Goal: Task Accomplishment & Management: Manage account settings

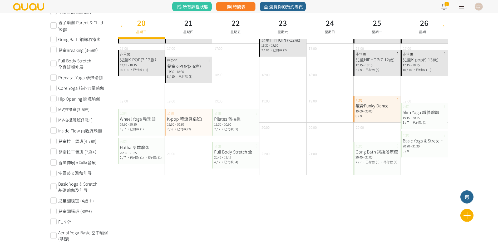
scroll to position [230, 0]
click at [446, 26] on icon at bounding box center [444, 26] width 6 height 4
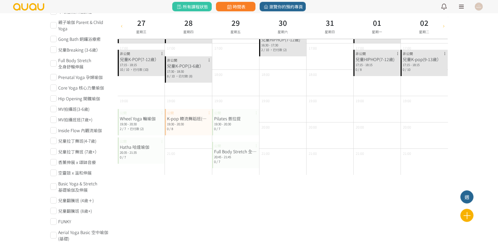
click at [278, 28] on div "30 星期六" at bounding box center [283, 25] width 10 height 17
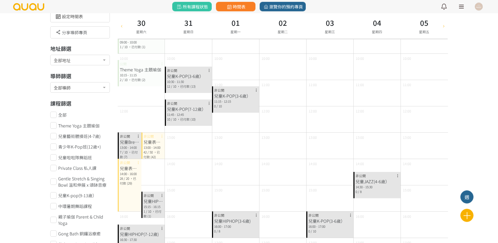
scroll to position [33, 0]
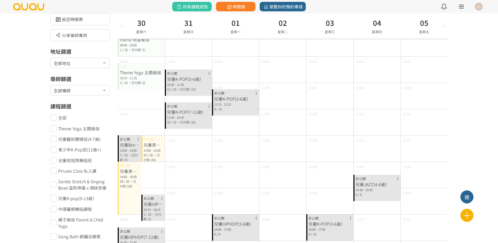
click at [148, 156] on span "/ 50" at bounding box center [149, 155] width 5 height 4
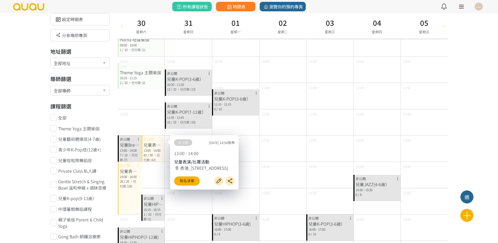
click at [134, 188] on div "28 / 20 ，已付款 (29)" at bounding box center [129, 183] width 19 height 9
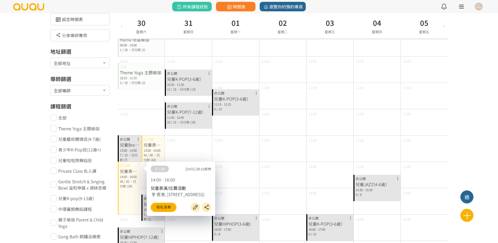
click at [154, 154] on span "，已付款 (42)" at bounding box center [151, 157] width 16 height 9
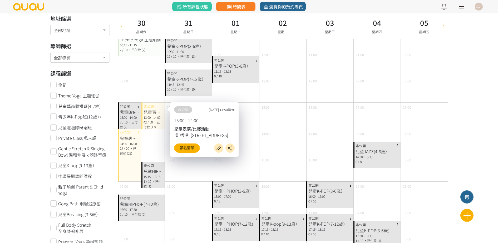
scroll to position [99, 0]
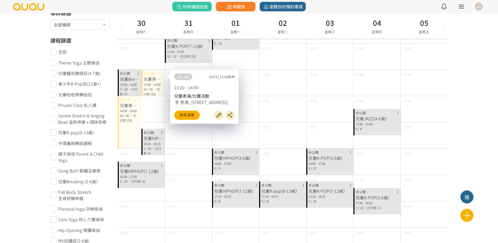
click at [130, 135] on div "兒童表演/比賽活動 14:00 - 16:00 28 / 20 ，已付款 (29) 非公開" at bounding box center [130, 122] width 24 height 53
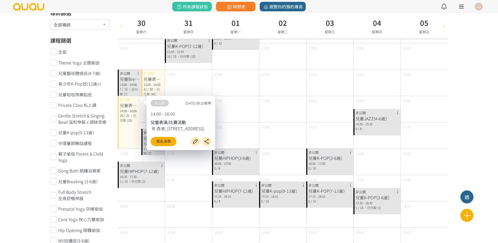
scroll to position [66, 0]
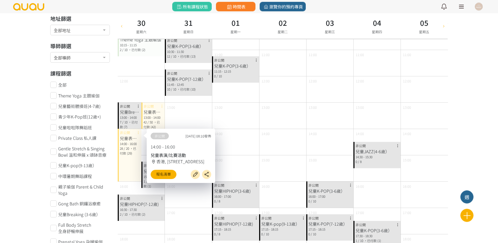
click at [147, 118] on div "13:00 - 14:00" at bounding box center [152, 117] width 19 height 5
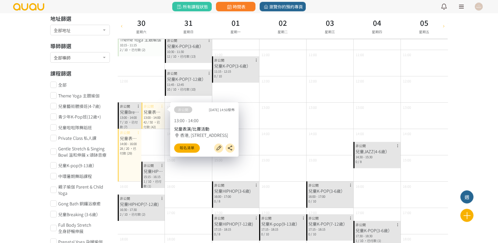
click at [132, 136] on div "兒童表演/比賽活動" at bounding box center [129, 138] width 19 height 6
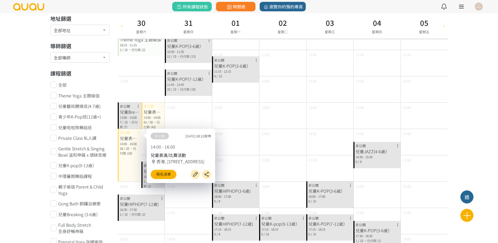
click at [157, 115] on div "13:00 - 14:00" at bounding box center [152, 117] width 19 height 5
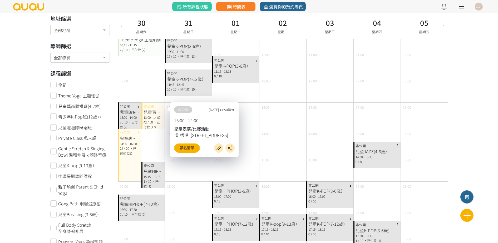
click at [122, 28] on div at bounding box center [122, 26] width 8 height 26
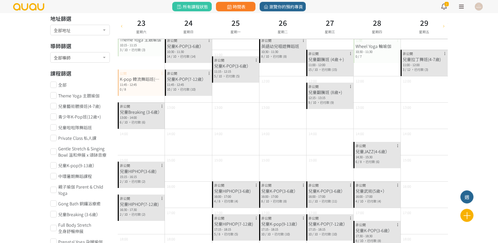
click at [445, 25] on icon at bounding box center [444, 26] width 6 height 4
type input "2025-08-30"
click at [140, 26] on h3 "30" at bounding box center [141, 22] width 10 height 11
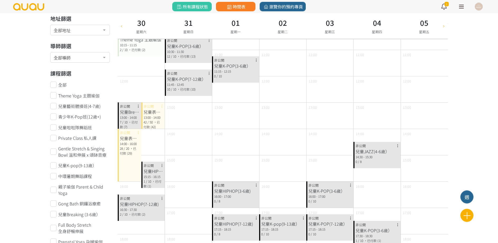
click at [132, 146] on span "，已付款 (29)" at bounding box center [128, 150] width 16 height 9
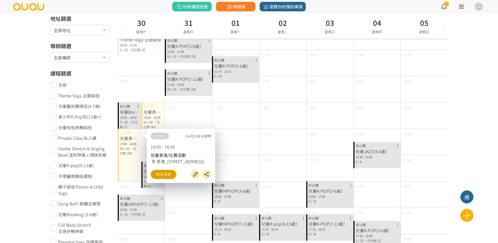
click at [167, 177] on link "報名清單" at bounding box center [164, 174] width 26 height 9
click at [153, 124] on span "，已付款 (42)" at bounding box center [151, 124] width 16 height 9
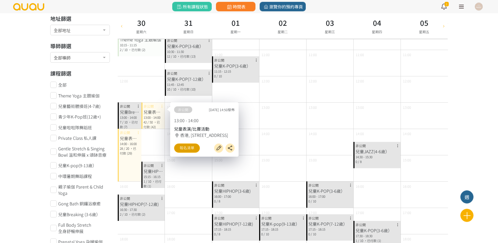
click at [185, 145] on link "報名清單" at bounding box center [187, 147] width 26 height 9
click at [121, 169] on div "兒童表演/比賽活動 14:00 - 16:00 28 / 20 ，已付款 (29) 非公開" at bounding box center [130, 155] width 24 height 53
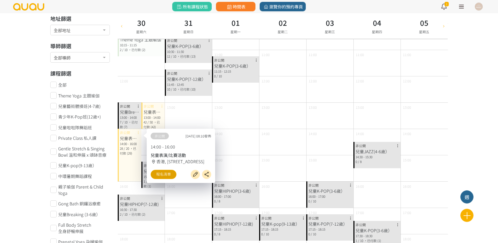
click at [157, 176] on link "報名清單" at bounding box center [164, 174] width 26 height 9
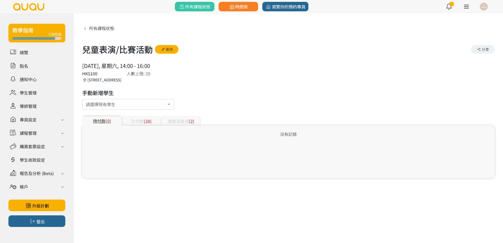
drag, startPoint x: 156, startPoint y: 126, endPoint x: 152, endPoint y: 122, distance: 5.2
click at [155, 126] on div "沒有記錄" at bounding box center [288, 152] width 412 height 53
click at [152, 122] on div "已付款 (28)" at bounding box center [141, 120] width 39 height 9
click at [147, 122] on span "(42)" at bounding box center [148, 121] width 8 height 6
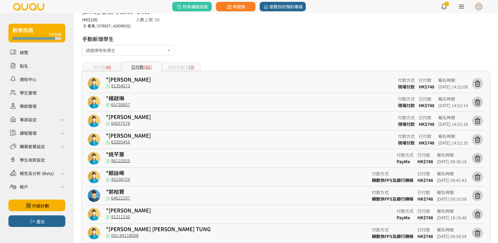
scroll to position [32, 0]
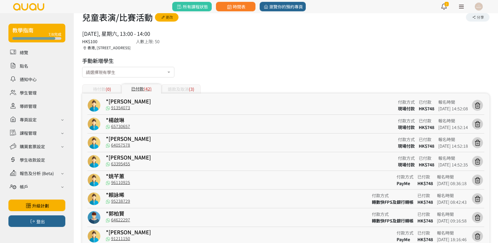
drag, startPoint x: 130, startPoint y: 73, endPoint x: 137, endPoint y: 70, distance: 7.8
click at [130, 73] on div "請選擇現有學生" at bounding box center [128, 72] width 92 height 11
click at [86, 70] on input "text" at bounding box center [86, 70] width 0 height 5
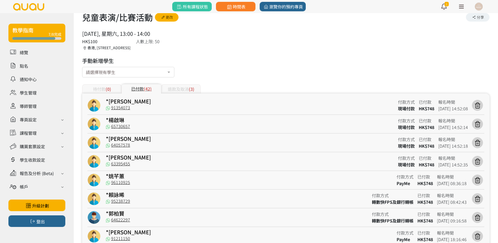
click at [173, 87] on div "退款及取消 (3)" at bounding box center [180, 88] width 39 height 9
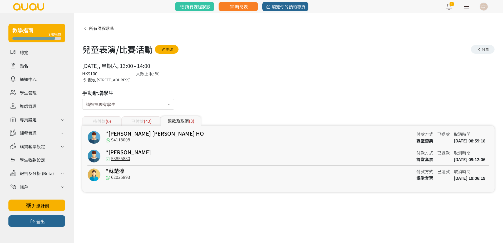
click at [149, 119] on span "(42)" at bounding box center [148, 121] width 8 height 6
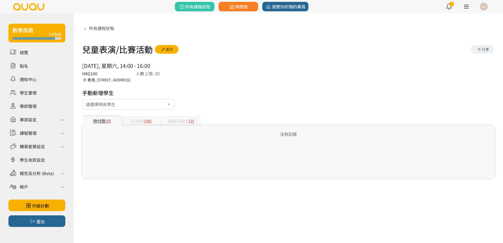
click at [146, 123] on span "(28)" at bounding box center [148, 121] width 8 height 6
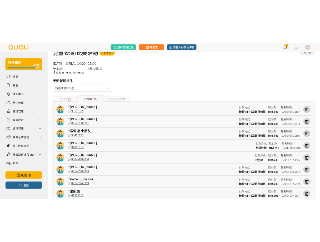
scroll to position [34, 0]
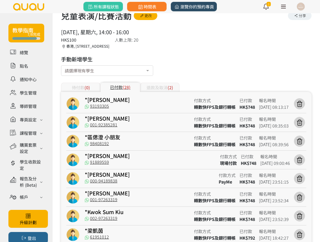
click at [203, 6] on span "瀏覽你的預約專頁" at bounding box center [194, 6] width 40 height 6
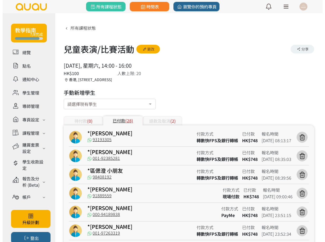
scroll to position [0, 0]
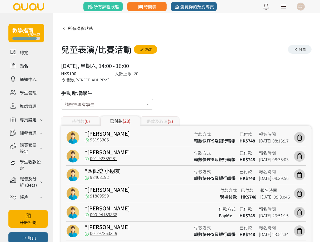
click at [76, 121] on div "待付款 (0)" at bounding box center [80, 120] width 39 height 9
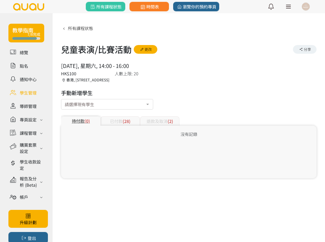
scroll to position [20, 0]
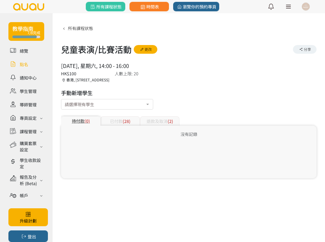
click at [26, 60] on link at bounding box center [26, 64] width 36 height 9
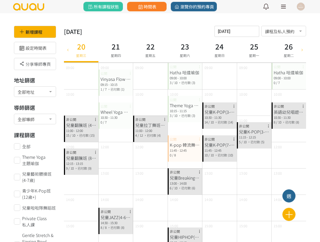
click at [69, 52] on div at bounding box center [68, 50] width 8 height 26
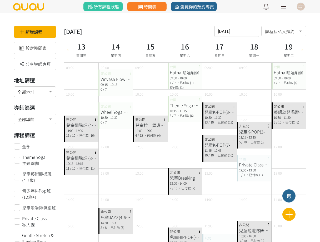
click at [70, 51] on icon at bounding box center [68, 49] width 6 height 4
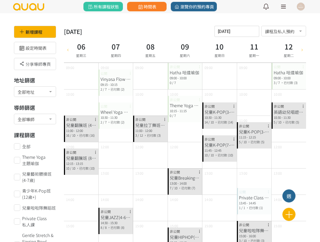
click at [69, 51] on icon at bounding box center [68, 49] width 6 height 4
type input "[DATE]"
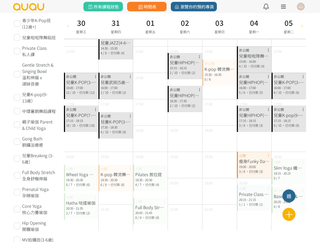
scroll to position [165, 0]
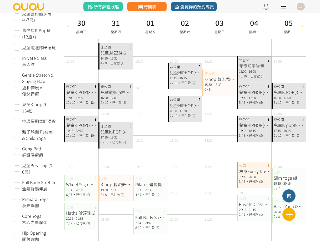
click at [288, 132] on div "17:15 - 18:15" at bounding box center [289, 130] width 30 height 5
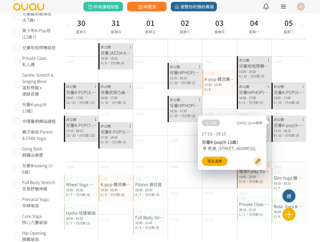
click at [296, 105] on div "兒童K-POP(3-6歲） 16:00 - 17:00 8 / 10 ，已付款 (8) 非公開" at bounding box center [289, 96] width 34 height 26
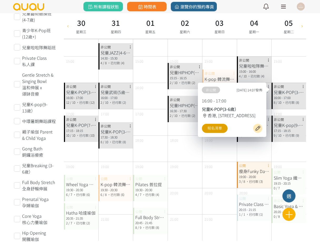
click at [211, 131] on link "報名清單" at bounding box center [215, 128] width 26 height 9
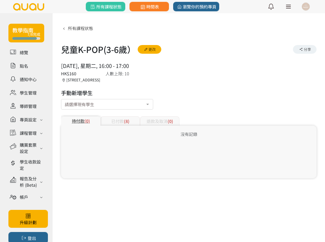
click at [132, 119] on div "已付款 (8)" at bounding box center [120, 120] width 39 height 9
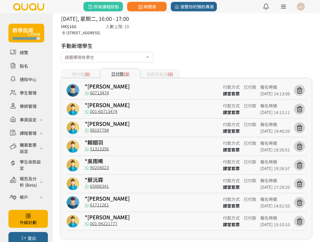
scroll to position [56, 0]
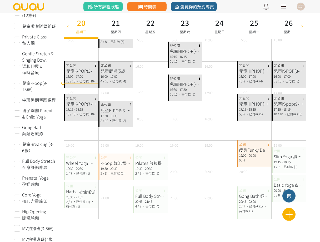
scroll to position [197, 0]
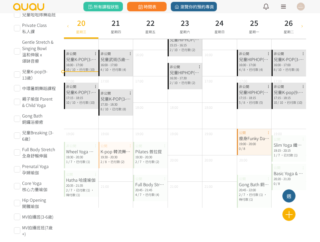
click at [287, 90] on div "兒童K-pop(9-13歲）" at bounding box center [289, 92] width 30 height 6
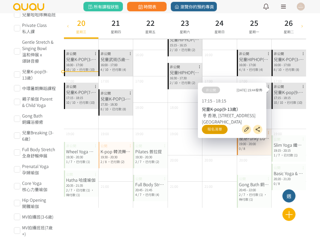
click at [217, 128] on link "報名清單" at bounding box center [215, 129] width 26 height 9
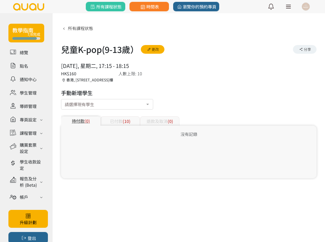
click at [121, 120] on div "已付款 (10)" at bounding box center [120, 120] width 39 height 9
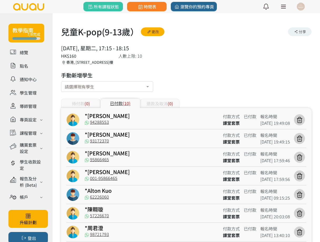
scroll to position [33, 0]
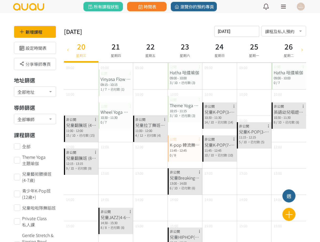
scroll to position [197, 0]
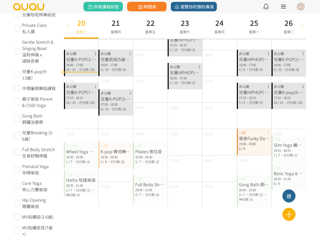
click at [79, 66] on div "16:00 - 17:00" at bounding box center [81, 64] width 30 height 5
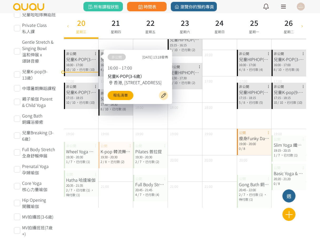
click at [78, 95] on div "兒童K-POP(7-12歲）" at bounding box center [81, 92] width 30 height 6
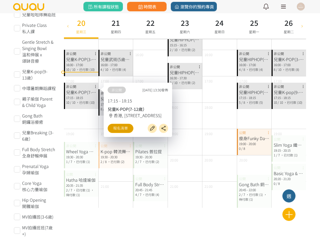
click at [115, 129] on link "報名清單" at bounding box center [121, 128] width 26 height 9
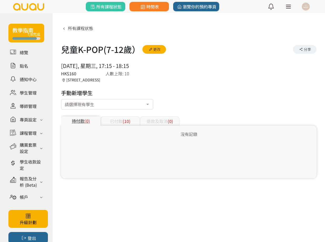
click at [123, 123] on span "(10)" at bounding box center [127, 121] width 8 height 6
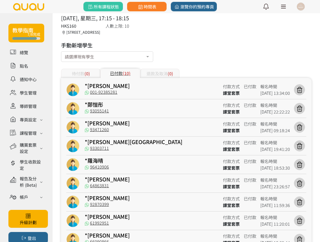
scroll to position [93, 0]
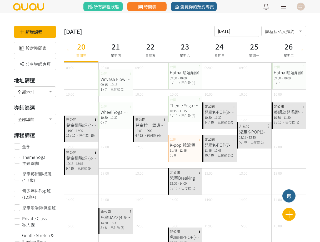
scroll to position [197, 0]
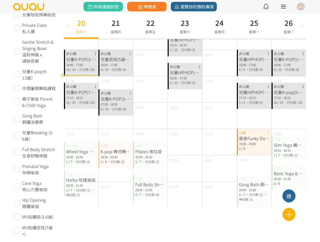
click at [125, 30] on div "21 星期四" at bounding box center [115, 26] width 34 height 26
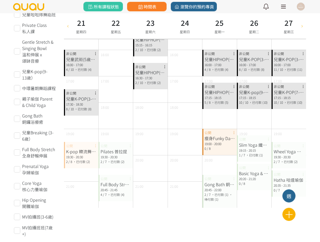
click at [70, 27] on icon at bounding box center [68, 26] width 6 height 4
type input "2025-08-14"
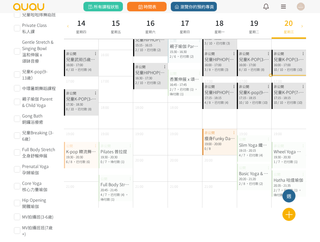
click at [292, 92] on div "兒童K-POP(7-12歲）" at bounding box center [289, 92] width 30 height 6
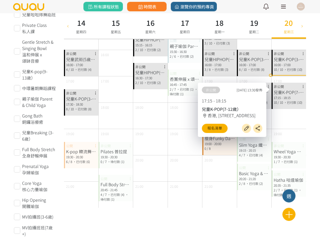
click at [291, 71] on span "，已付款 (10)" at bounding box center [293, 69] width 19 height 4
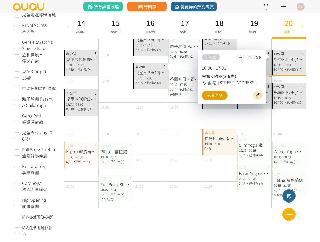
click at [209, 94] on link "報名清單" at bounding box center [215, 95] width 26 height 9
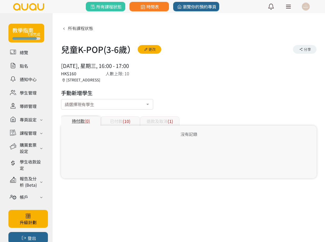
click at [123, 122] on span "(10)" at bounding box center [127, 121] width 8 height 6
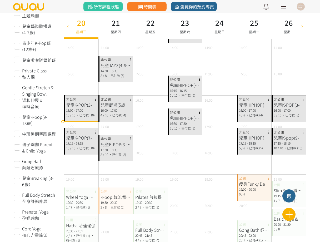
scroll to position [132, 0]
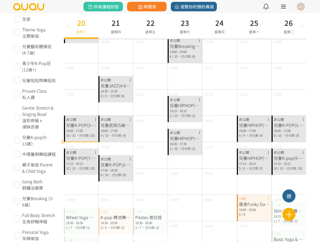
drag, startPoint x: 113, startPoint y: 162, endPoint x: 116, endPoint y: 160, distance: 2.8
click at [113, 162] on div "兒童K-POP(3-6歲）" at bounding box center [116, 164] width 30 height 6
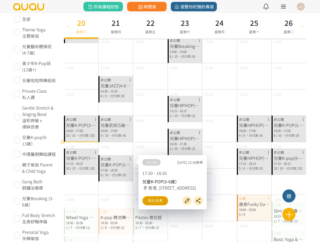
click at [149, 199] on link "報名清單" at bounding box center [155, 200] width 26 height 9
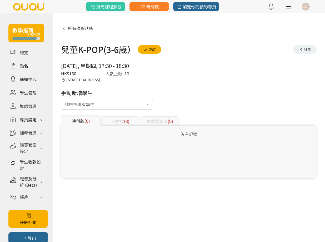
click at [117, 122] on div "已付款 (8)" at bounding box center [120, 120] width 39 height 9
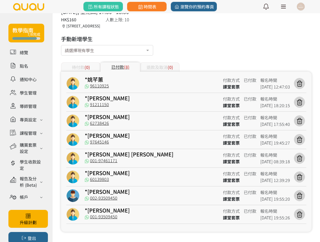
scroll to position [56, 0]
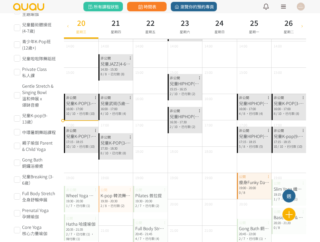
scroll to position [132, 0]
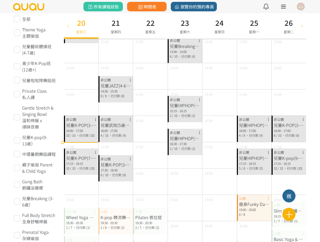
click at [84, 165] on div "17:15 - 18:15" at bounding box center [81, 163] width 30 height 5
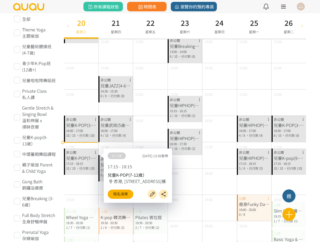
click at [183, 60] on div "兒童Breaking (3-6歲） 13:00 - 14:00 [DATE] ，已付款 (6) 非公開" at bounding box center [185, 50] width 34 height 26
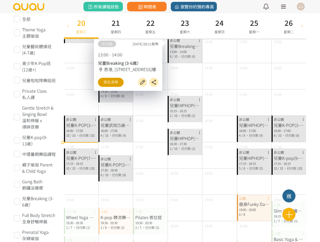
click at [110, 86] on link "報名清單" at bounding box center [111, 82] width 26 height 9
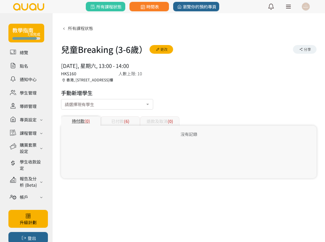
click at [121, 120] on div "已付款 (6)" at bounding box center [120, 120] width 39 height 9
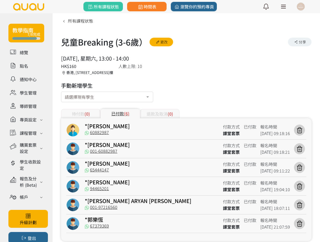
scroll to position [18, 0]
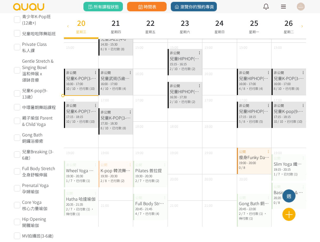
scroll to position [165, 0]
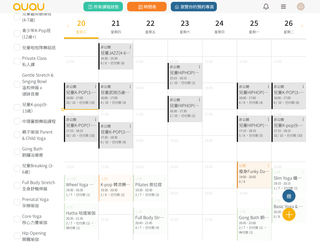
click at [190, 72] on div "兒童HIPHOP(3-6歲)" at bounding box center [185, 72] width 30 height 6
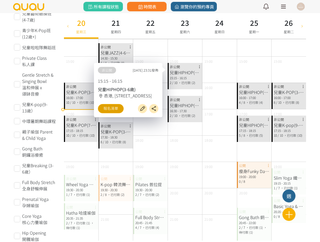
click at [121, 107] on link "報名清單" at bounding box center [111, 108] width 26 height 9
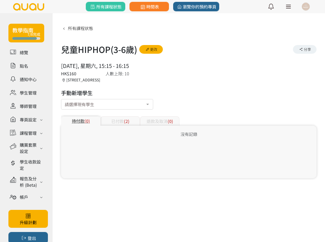
click at [115, 121] on div "已付款 (2)" at bounding box center [120, 120] width 39 height 9
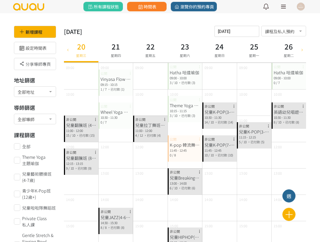
click at [224, 118] on div "10:30 - 11:30" at bounding box center [220, 117] width 30 height 5
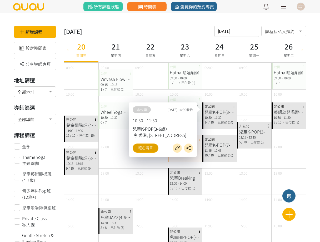
click at [148, 150] on link "報名清單" at bounding box center [146, 147] width 26 height 9
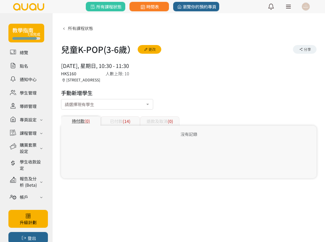
click at [119, 125] on div "已付款 (14)" at bounding box center [120, 120] width 39 height 9
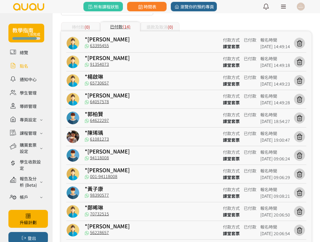
scroll to position [36, 0]
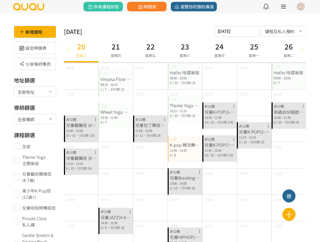
click at [225, 145] on div "兒童K-POP(7-12歲）" at bounding box center [220, 145] width 30 height 6
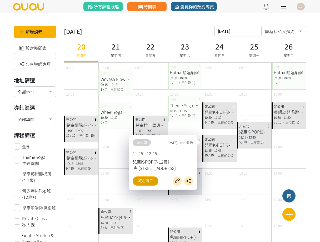
click at [141, 179] on link "報名清單" at bounding box center [146, 180] width 26 height 9
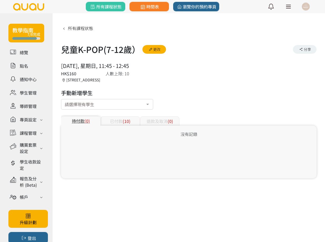
click at [127, 122] on span "(10)" at bounding box center [127, 121] width 8 height 6
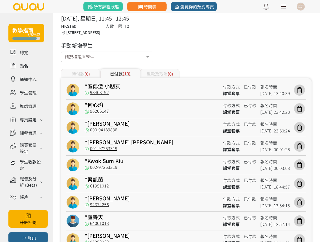
scroll to position [93, 0]
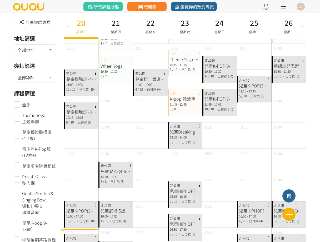
scroll to position [66, 0]
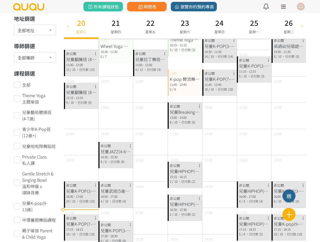
click at [185, 176] on div "15:15 - 16:15" at bounding box center [185, 176] width 30 height 5
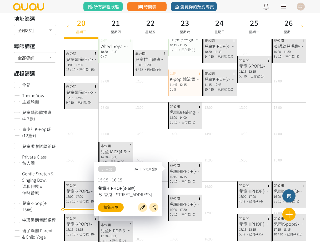
click at [190, 201] on div "兒童HIPHOP(7-12歲)" at bounding box center [185, 204] width 30 height 6
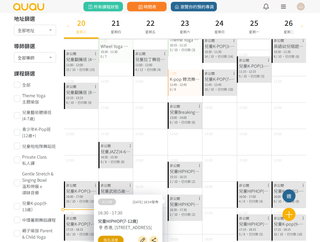
click at [117, 237] on link "報名清單" at bounding box center [111, 240] width 26 height 9
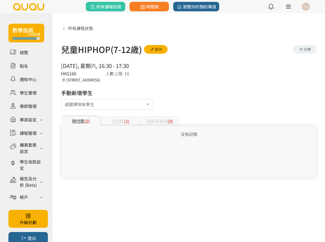
drag, startPoint x: 0, startPoint y: 0, endPoint x: 122, endPoint y: 121, distance: 172.0
click at [122, 122] on div "已付款 (2)" at bounding box center [120, 120] width 39 height 9
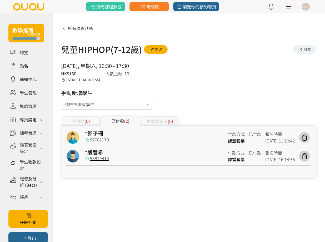
click at [90, 124] on div "待付款 (0)" at bounding box center [80, 120] width 39 height 9
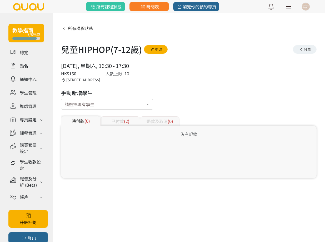
click at [135, 120] on div "已付款 (2)" at bounding box center [120, 120] width 39 height 9
